Goal: Transaction & Acquisition: Purchase product/service

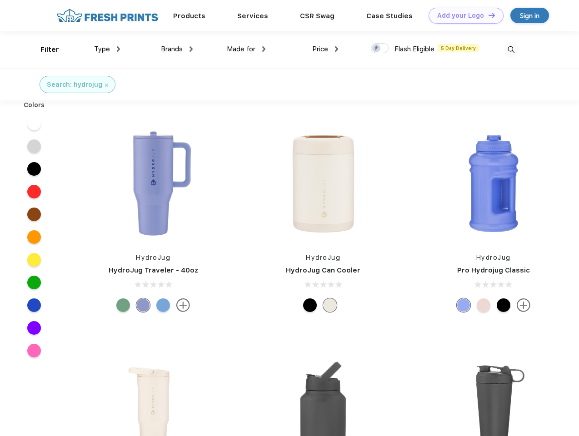
scroll to position [0, 0]
click at [462, 15] on link "Add your Logo Design Tool" at bounding box center [465, 16] width 75 height 16
click at [0, 0] on div "Design Tool" at bounding box center [0, 0] width 0 height 0
click at [487, 15] on link "Add your Logo Design Tool" at bounding box center [465, 16] width 75 height 16
click at [44, 50] on div "Filter" at bounding box center [49, 50] width 19 height 10
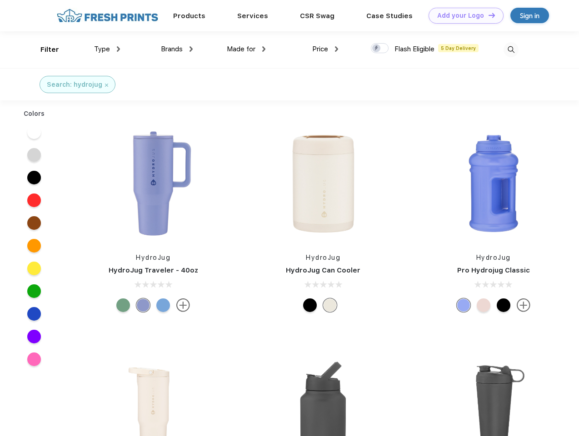
click at [107, 49] on span "Type" at bounding box center [102, 49] width 16 height 8
click at [177, 49] on span "Brands" at bounding box center [172, 49] width 22 height 8
click at [246, 49] on span "Made for" at bounding box center [241, 49] width 29 height 8
click at [325, 49] on span "Price" at bounding box center [320, 49] width 16 height 8
click at [380, 49] on div at bounding box center [380, 48] width 18 height 10
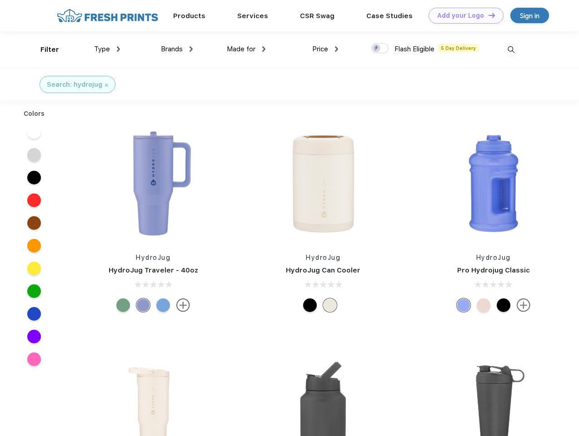
click at [377, 49] on input "checkbox" at bounding box center [374, 46] width 6 height 6
click at [510, 50] on img at bounding box center [510, 49] width 15 height 15
